Goal: Task Accomplishment & Management: Use online tool/utility

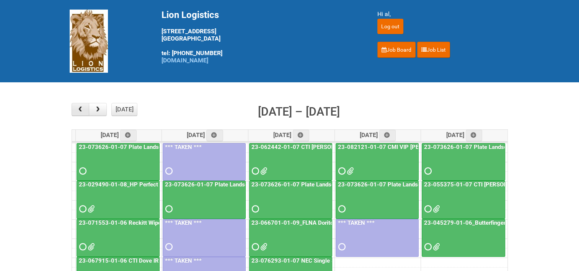
click at [84, 109] on span "button" at bounding box center [80, 109] width 7 height 6
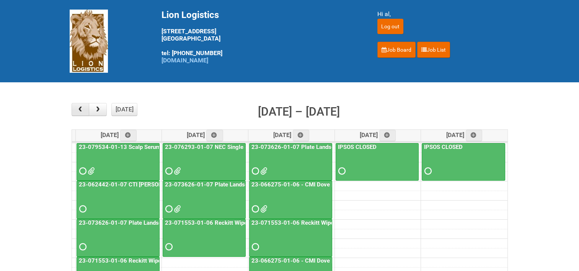
click at [83, 109] on span "button" at bounding box center [80, 109] width 7 height 6
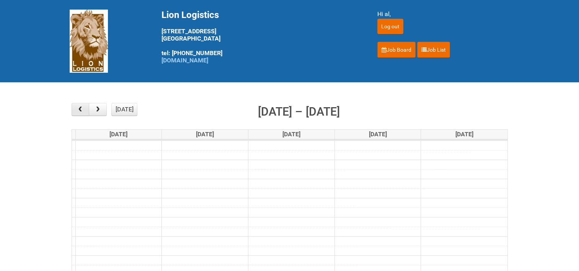
click at [83, 109] on span "button" at bounding box center [80, 109] width 7 height 6
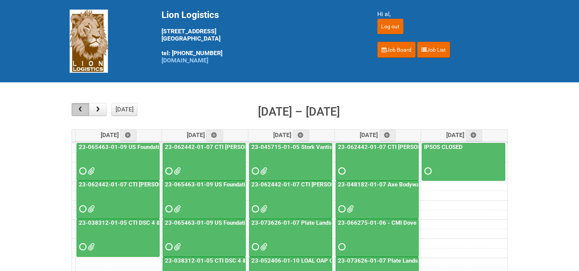
click at [83, 109] on span "button" at bounding box center [80, 109] width 7 height 6
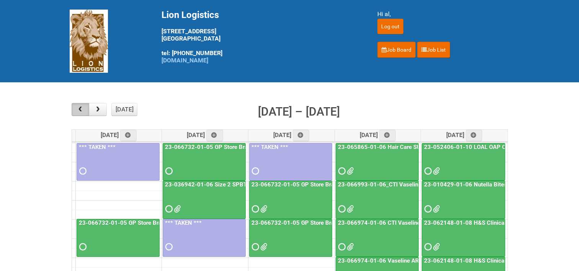
click at [83, 109] on span "button" at bounding box center [80, 109] width 7 height 6
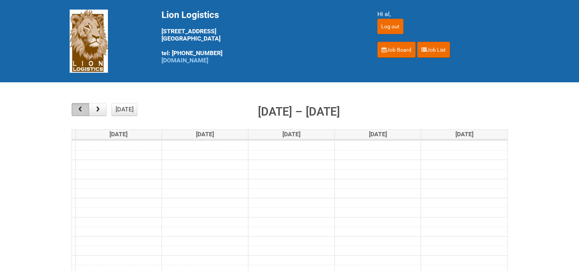
click at [83, 109] on span "button" at bounding box center [80, 109] width 7 height 6
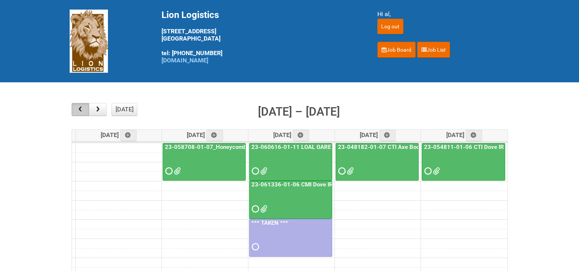
click at [83, 109] on span "button" at bounding box center [80, 109] width 7 height 6
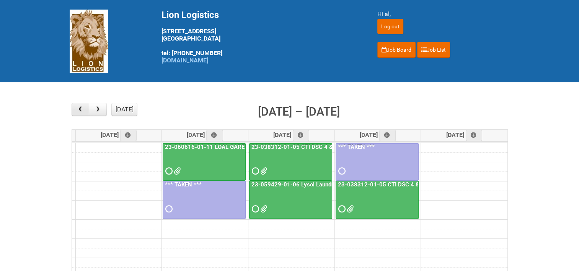
click at [83, 109] on span "button" at bounding box center [80, 109] width 7 height 6
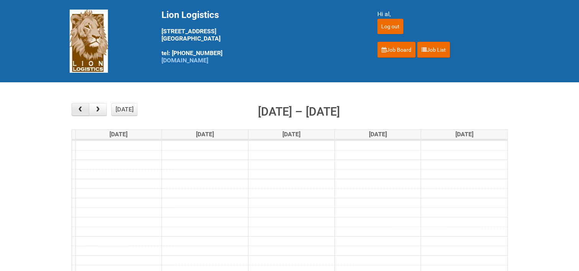
click at [83, 109] on span "button" at bounding box center [80, 109] width 7 height 6
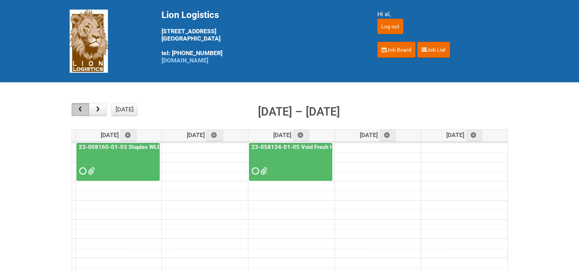
click at [83, 109] on span "button" at bounding box center [80, 109] width 7 height 6
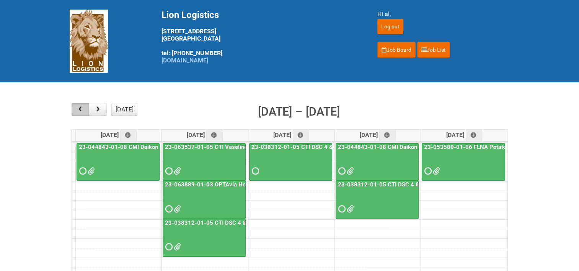
click at [83, 109] on span "button" at bounding box center [80, 109] width 7 height 6
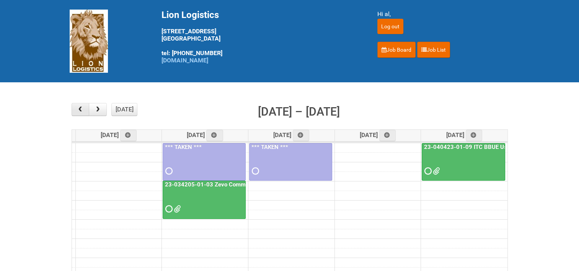
click at [83, 109] on span "button" at bounding box center [80, 109] width 7 height 6
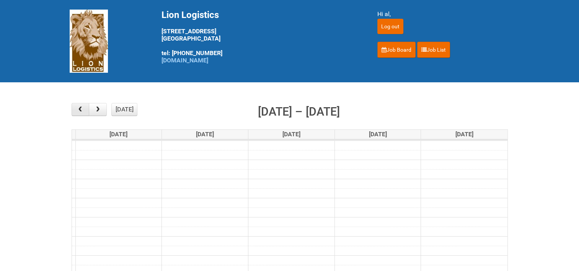
click at [83, 109] on span "button" at bounding box center [80, 109] width 7 height 6
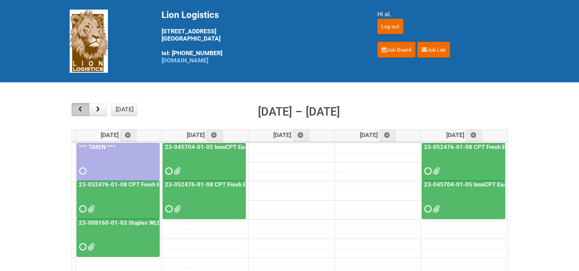
click at [83, 109] on span "button" at bounding box center [80, 109] width 7 height 6
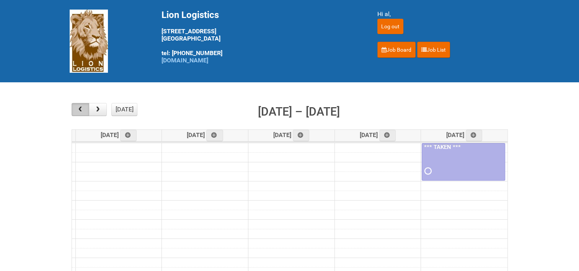
click at [83, 109] on span "button" at bounding box center [80, 109] width 7 height 6
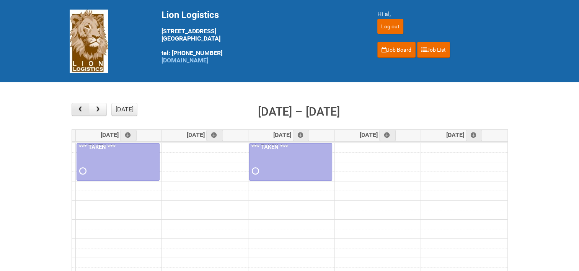
click at [83, 109] on span "button" at bounding box center [80, 109] width 7 height 6
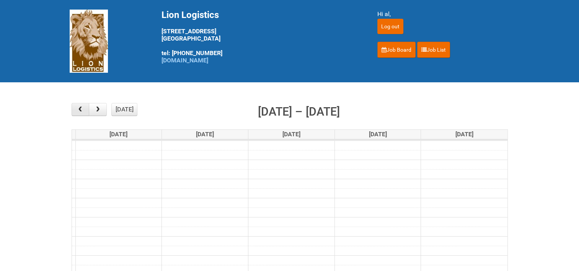
click at [83, 109] on span "button" at bounding box center [80, 109] width 7 height 6
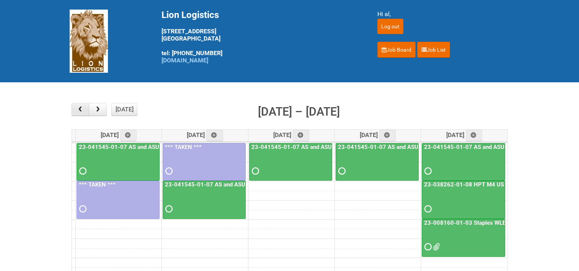
click at [83, 109] on span "button" at bounding box center [80, 109] width 7 height 6
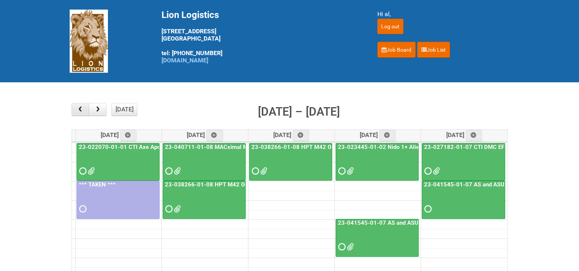
click at [83, 109] on span "button" at bounding box center [80, 109] width 7 height 6
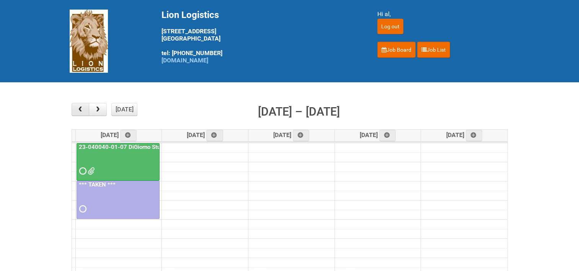
click at [83, 109] on span "button" at bounding box center [80, 109] width 7 height 6
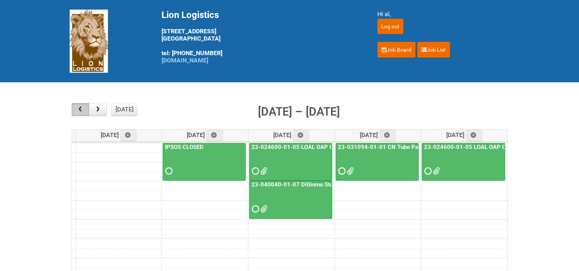
click at [83, 109] on span "button" at bounding box center [80, 109] width 7 height 6
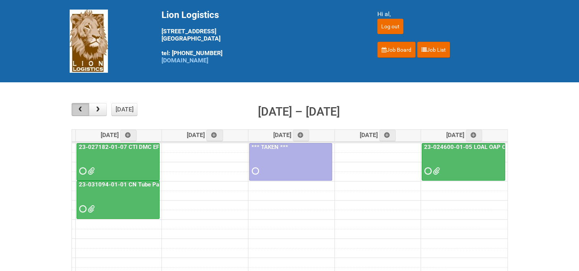
click at [83, 109] on span "button" at bounding box center [80, 109] width 7 height 6
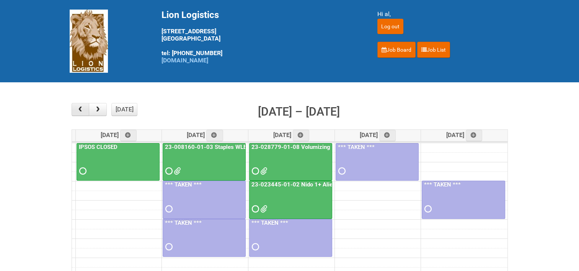
click at [83, 109] on span "button" at bounding box center [80, 109] width 7 height 6
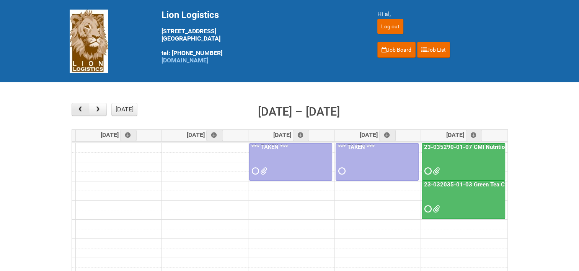
click at [83, 109] on span "button" at bounding box center [80, 109] width 7 height 6
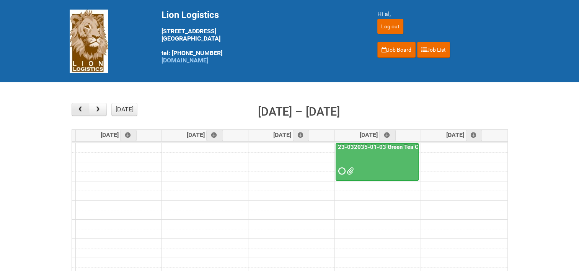
click at [83, 109] on span "button" at bounding box center [80, 109] width 7 height 6
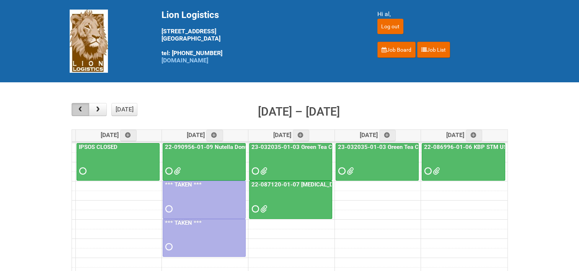
click at [83, 109] on span "button" at bounding box center [80, 109] width 7 height 6
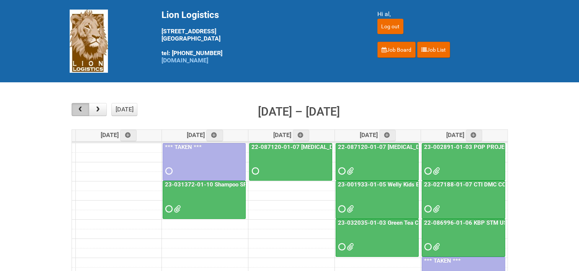
click at [83, 109] on span "button" at bounding box center [80, 109] width 7 height 6
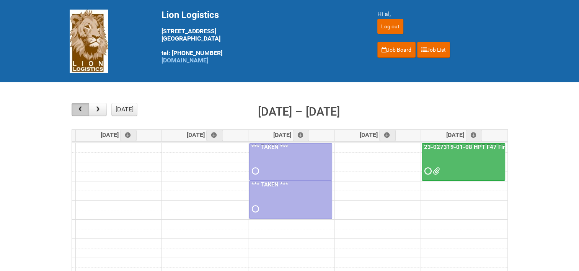
click at [83, 109] on span "button" at bounding box center [80, 109] width 7 height 6
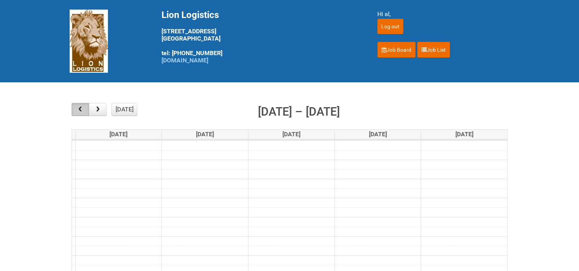
click at [83, 109] on span "button" at bounding box center [80, 109] width 7 height 6
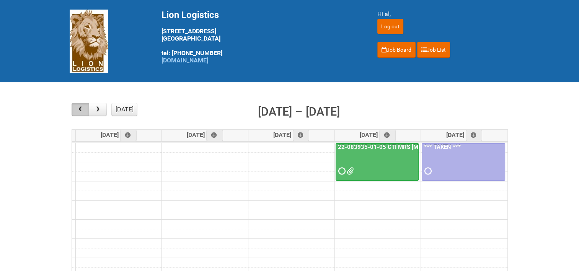
click at [83, 109] on span "button" at bounding box center [80, 109] width 7 height 6
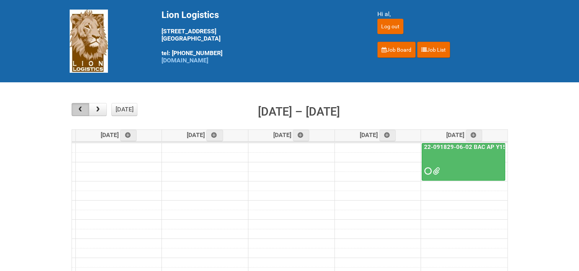
click at [83, 109] on span "button" at bounding box center [80, 109] width 7 height 6
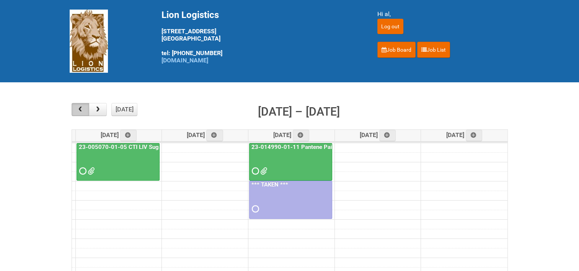
click at [83, 109] on span "button" at bounding box center [80, 109] width 7 height 6
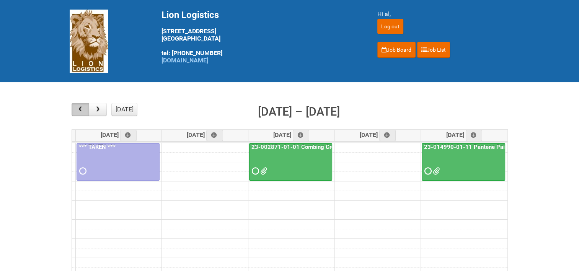
click at [83, 109] on span "button" at bounding box center [80, 109] width 7 height 6
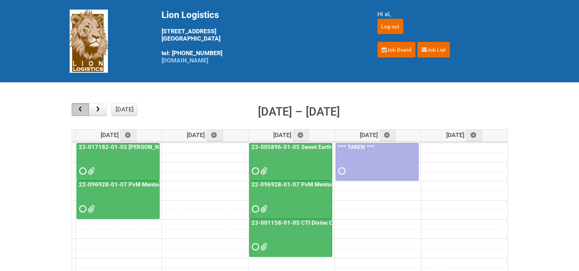
click at [83, 109] on span "button" at bounding box center [80, 109] width 7 height 6
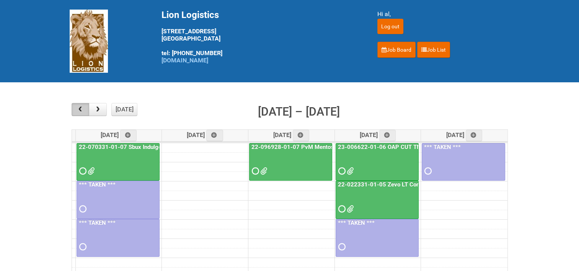
click at [83, 109] on span "button" at bounding box center [80, 109] width 7 height 6
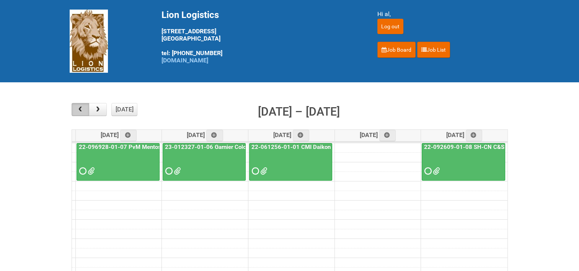
click at [83, 109] on span "button" at bounding box center [80, 109] width 7 height 6
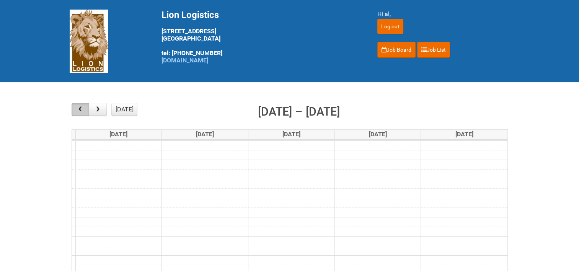
click at [83, 109] on span "button" at bounding box center [80, 109] width 7 height 6
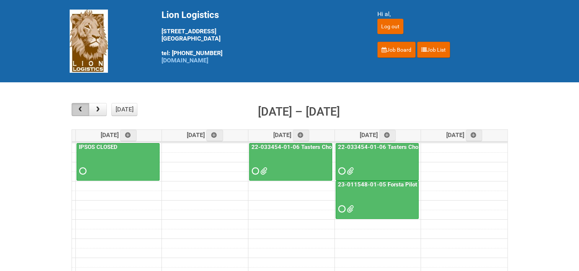
click at [83, 109] on span "button" at bounding box center [80, 109] width 7 height 6
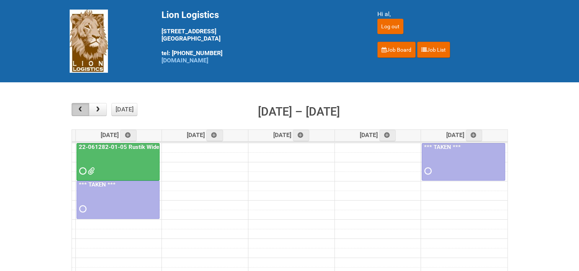
click at [83, 109] on span "button" at bounding box center [80, 109] width 7 height 6
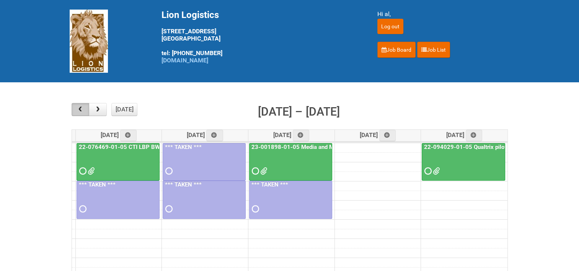
click at [83, 109] on span "button" at bounding box center [80, 109] width 7 height 6
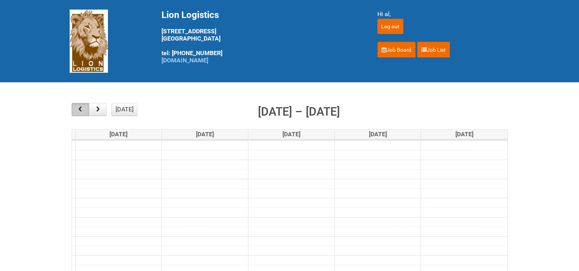
click at [83, 109] on span "button" at bounding box center [80, 109] width 7 height 6
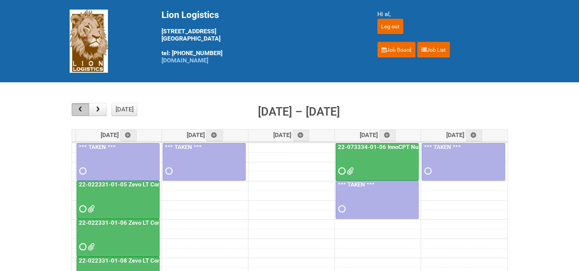
click at [83, 109] on span "button" at bounding box center [80, 109] width 7 height 6
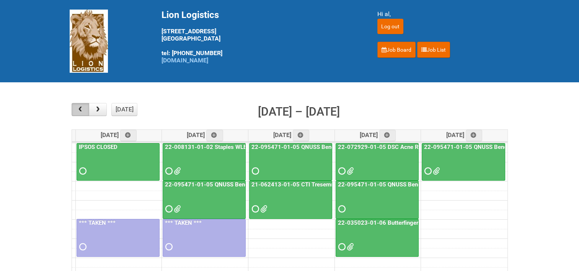
click at [83, 109] on span "button" at bounding box center [80, 109] width 7 height 6
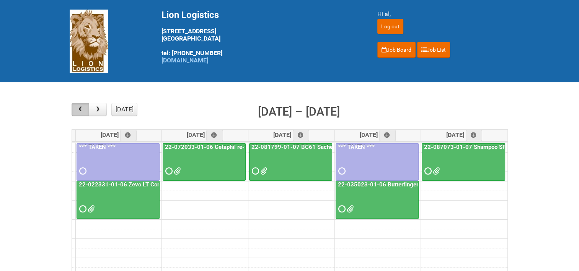
click at [83, 109] on span "button" at bounding box center [80, 109] width 7 height 6
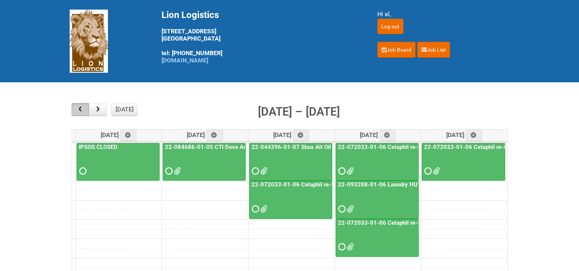
click at [83, 109] on span "button" at bounding box center [80, 109] width 7 height 6
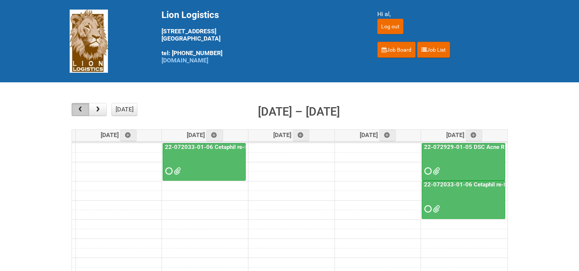
click at [83, 109] on span "button" at bounding box center [80, 109] width 7 height 6
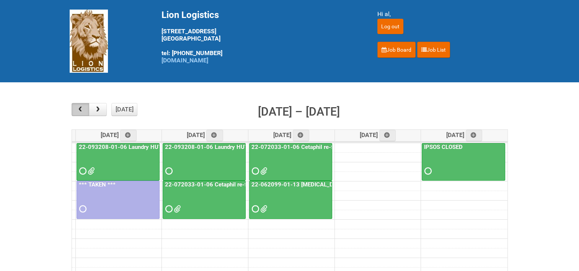
click at [83, 109] on span "button" at bounding box center [80, 109] width 7 height 6
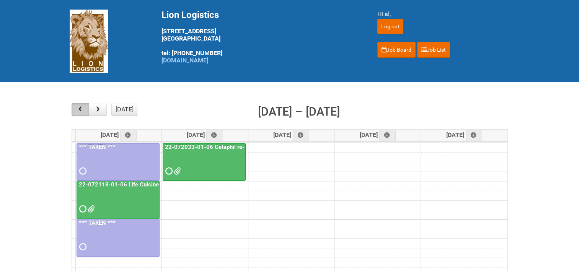
click at [83, 109] on span "button" at bounding box center [80, 109] width 7 height 6
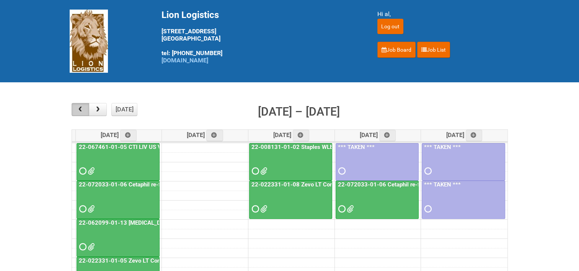
click at [83, 109] on span "button" at bounding box center [80, 109] width 7 height 6
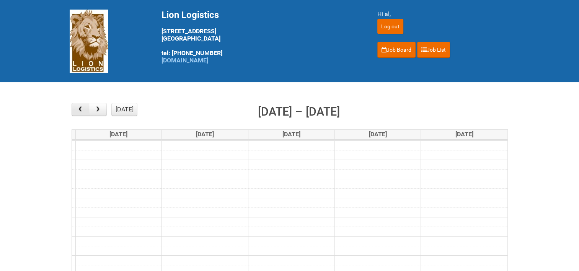
click at [83, 109] on span "button" at bounding box center [80, 109] width 7 height 6
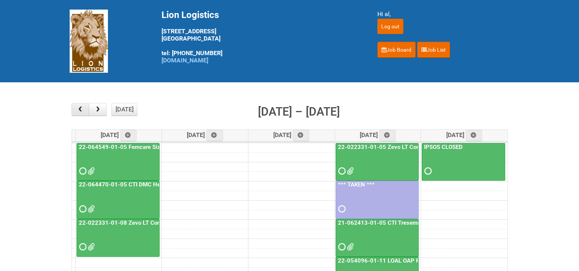
click at [83, 109] on span "button" at bounding box center [80, 109] width 7 height 6
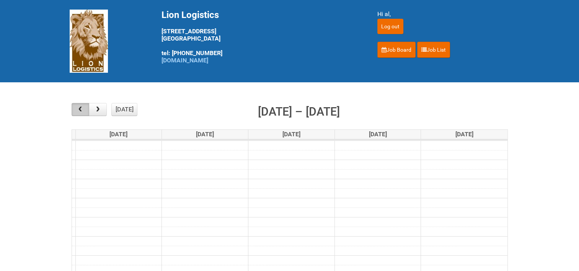
click at [83, 109] on span "button" at bounding box center [80, 109] width 7 height 6
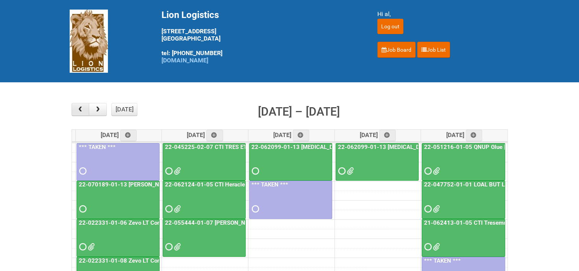
click at [83, 109] on span "button" at bounding box center [80, 109] width 7 height 6
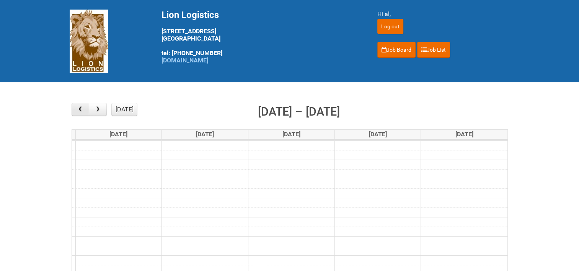
click at [83, 109] on span "button" at bounding box center [80, 109] width 7 height 6
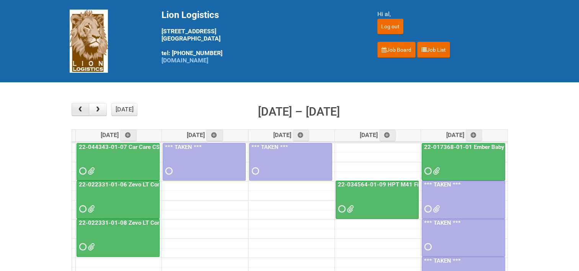
click at [83, 109] on span "button" at bounding box center [80, 109] width 7 height 6
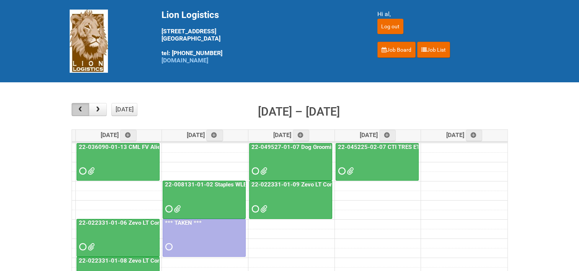
click at [83, 109] on span "button" at bounding box center [80, 109] width 7 height 6
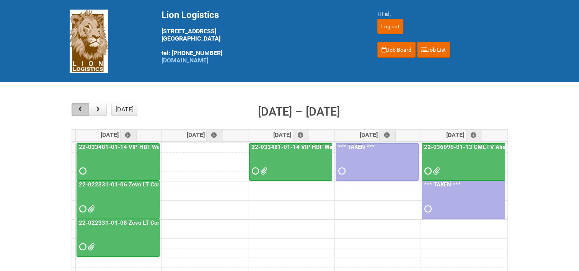
click at [83, 109] on span "button" at bounding box center [80, 109] width 7 height 6
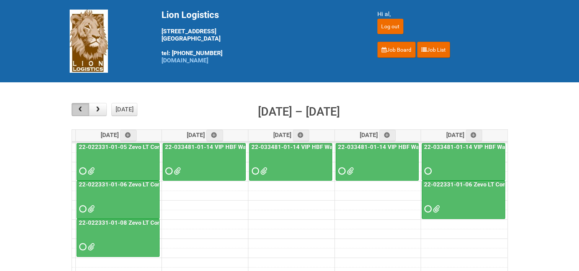
click at [83, 109] on span "button" at bounding box center [80, 109] width 7 height 6
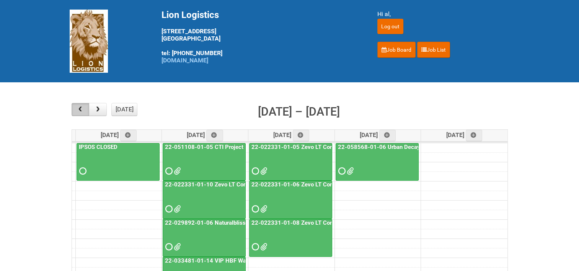
click at [83, 109] on span "button" at bounding box center [80, 109] width 7 height 6
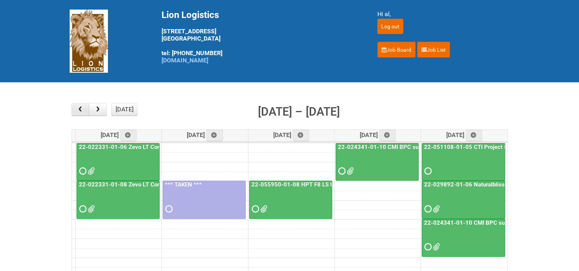
click at [83, 109] on span "button" at bounding box center [80, 109] width 7 height 6
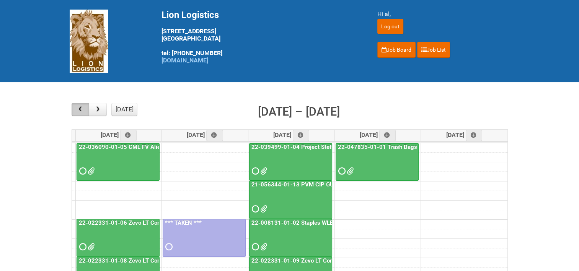
click at [83, 109] on span "button" at bounding box center [80, 109] width 7 height 6
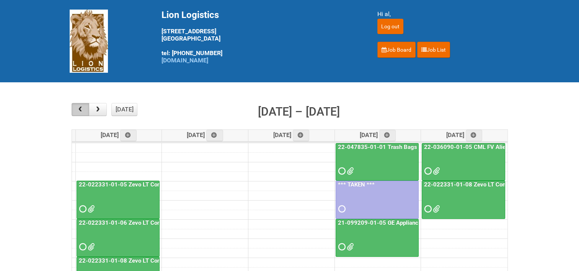
click at [83, 109] on span "button" at bounding box center [80, 109] width 7 height 6
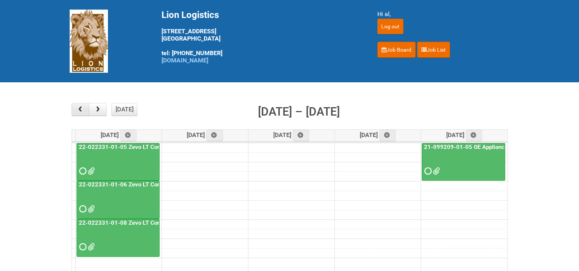
click at [83, 109] on span "button" at bounding box center [80, 109] width 7 height 6
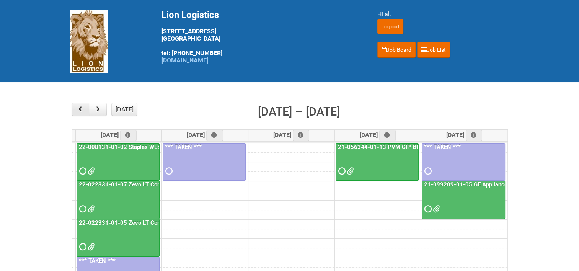
click at [83, 109] on span "button" at bounding box center [80, 109] width 7 height 6
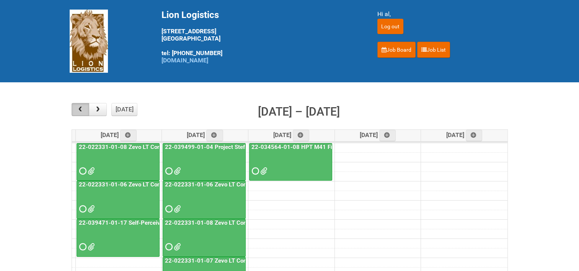
click at [83, 109] on span "button" at bounding box center [80, 109] width 7 height 6
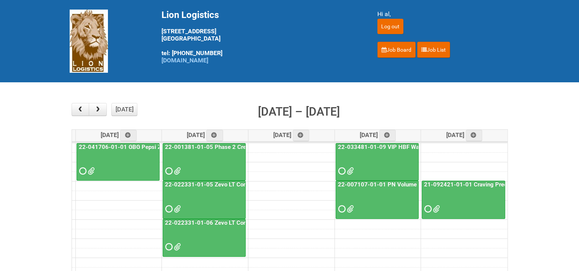
click at [394, 145] on link "22-033481-01-09 VIP HBF Warbler" at bounding box center [384, 146] width 96 height 7
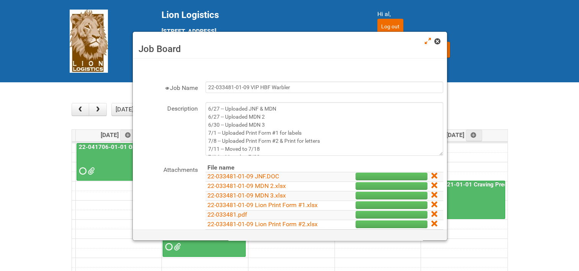
click at [438, 44] on span at bounding box center [436, 41] width 5 height 5
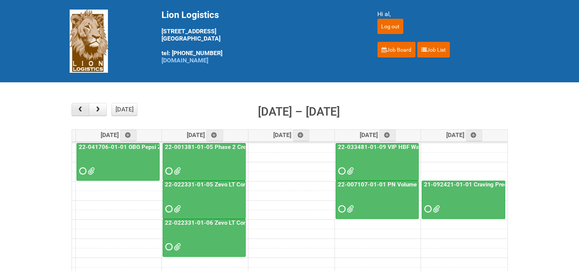
click at [77, 109] on span "button" at bounding box center [80, 109] width 7 height 6
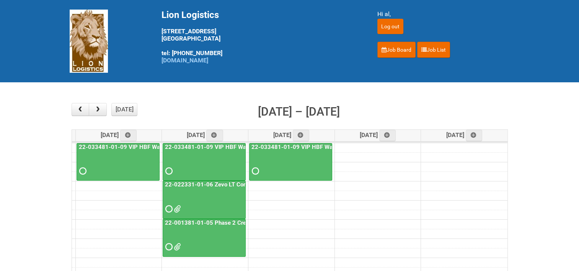
click at [310, 144] on link "22-033481-01-09 VIP HBF Warbler" at bounding box center [298, 146] width 96 height 7
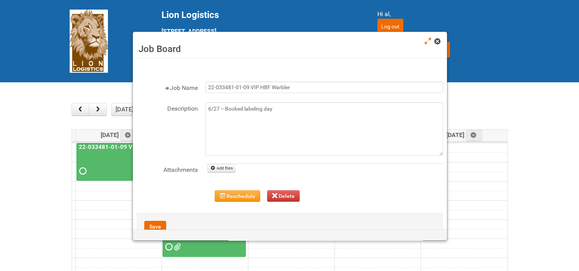
click at [440, 42] on span at bounding box center [436, 41] width 5 height 5
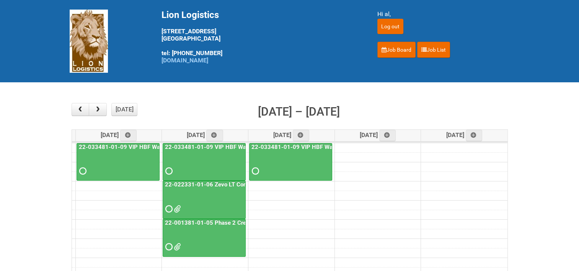
click at [215, 145] on link "22-033481-01-09 VIP HBF Warbler" at bounding box center [211, 146] width 96 height 7
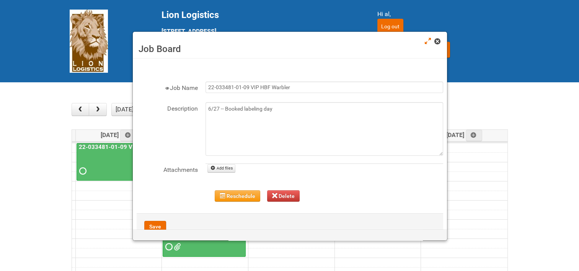
click at [438, 42] on span at bounding box center [436, 41] width 5 height 5
